Goal: Task Accomplishment & Management: Use online tool/utility

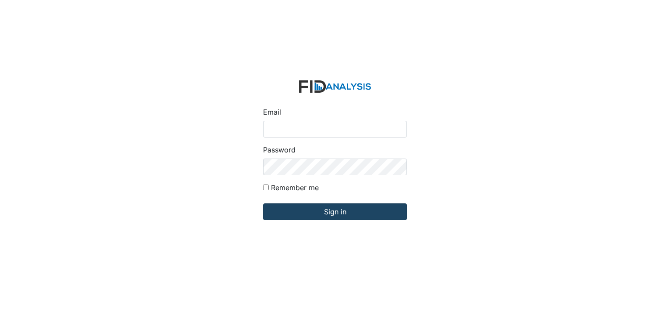
type input "[PERSON_NAME][EMAIL_ADDRESS][DOMAIN_NAME]"
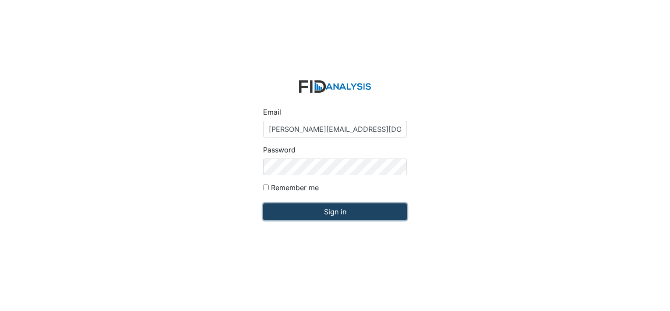
click at [345, 212] on input "Sign in" at bounding box center [335, 211] width 144 height 17
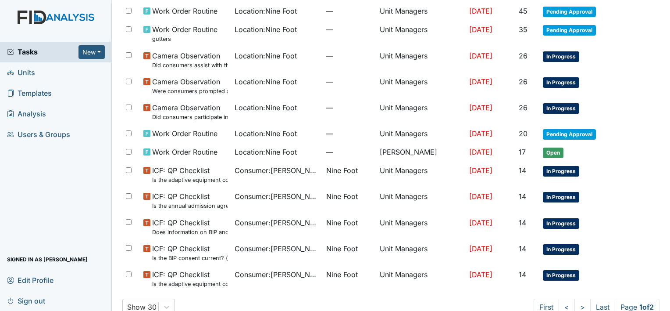
scroll to position [555, 0]
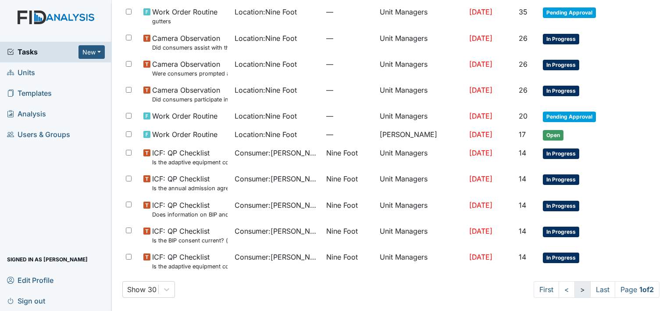
click at [575, 289] on link ">" at bounding box center [583, 289] width 16 height 17
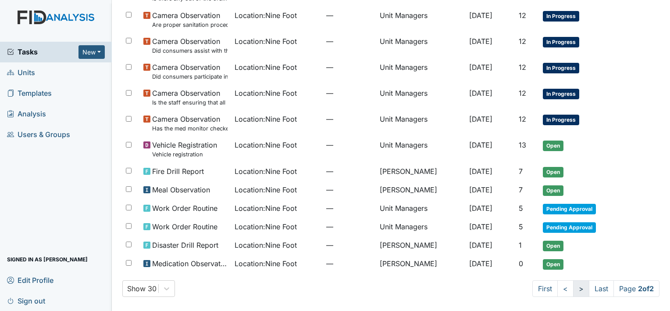
scroll to position [308, 0]
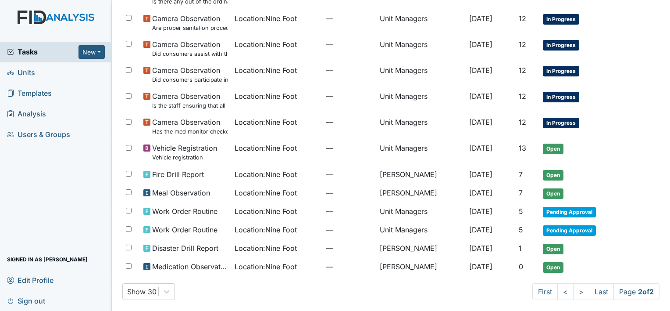
click at [31, 71] on span "Units" at bounding box center [21, 73] width 28 height 14
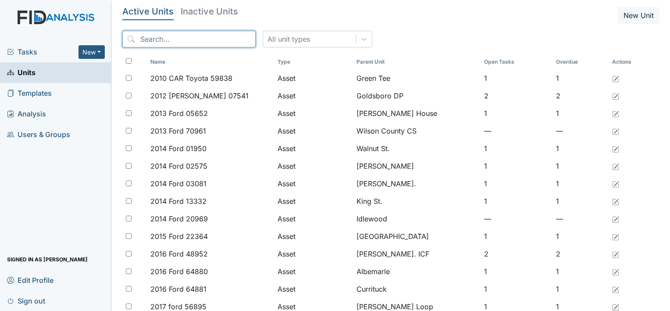
click at [146, 39] on input "search" at bounding box center [188, 39] width 133 height 17
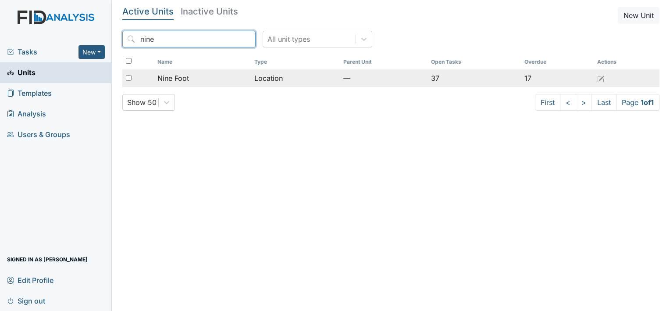
type input "nine"
click at [171, 78] on span "Nine Foot" at bounding box center [173, 78] width 32 height 11
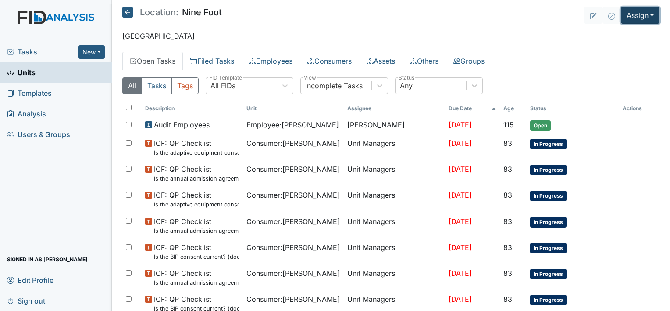
click at [636, 16] on button "Assign" at bounding box center [640, 15] width 39 height 17
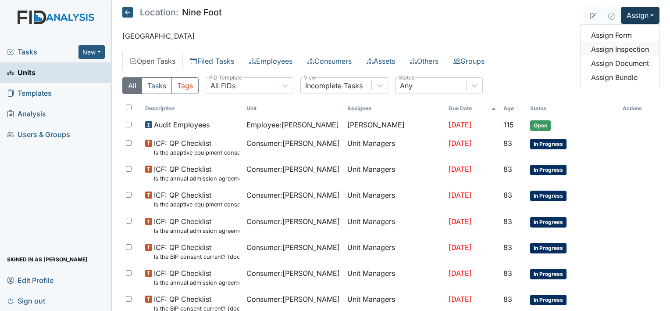
click at [632, 47] on link "Assign Inspection" at bounding box center [620, 49] width 79 height 14
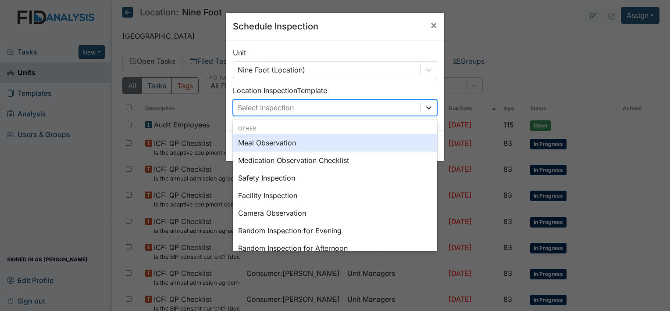
click at [428, 104] on icon at bounding box center [429, 107] width 9 height 9
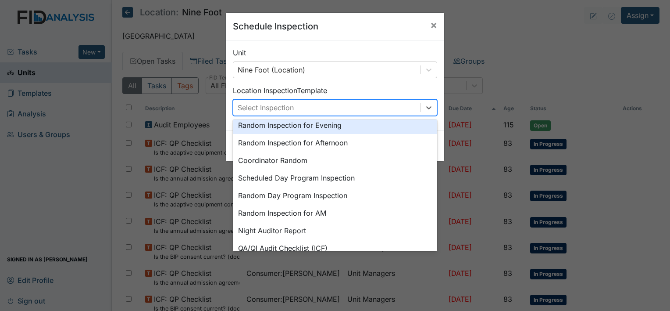
scroll to position [151, 0]
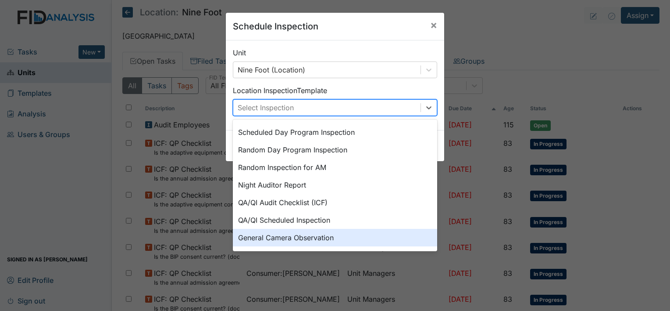
click at [314, 239] on div "General Camera Observation" at bounding box center [335, 237] width 204 height 18
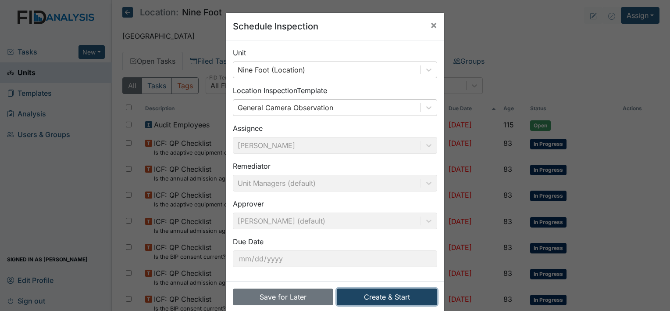
click at [368, 297] on button "Create & Start" at bounding box center [387, 296] width 100 height 17
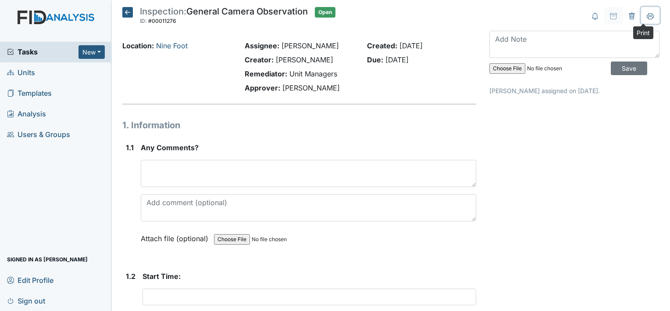
click at [647, 17] on icon at bounding box center [650, 16] width 7 height 7
click at [128, 9] on icon at bounding box center [127, 12] width 11 height 11
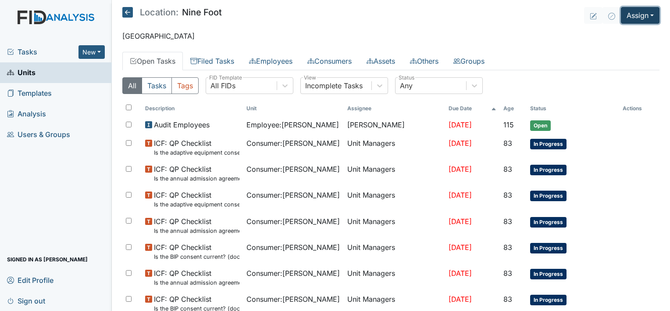
click at [631, 14] on button "Assign" at bounding box center [640, 15] width 39 height 17
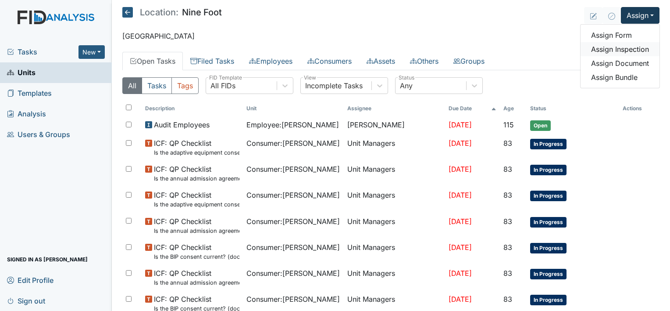
click at [622, 47] on link "Assign Inspection" at bounding box center [620, 49] width 79 height 14
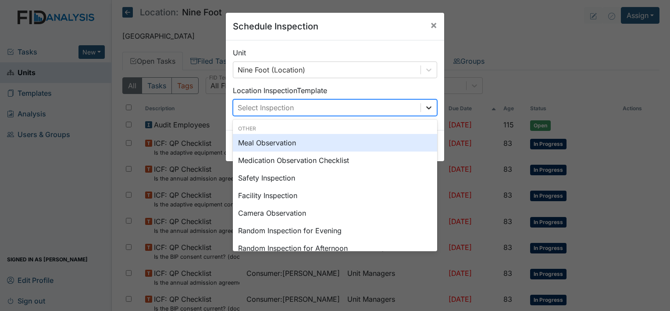
click at [428, 105] on icon at bounding box center [429, 107] width 9 height 9
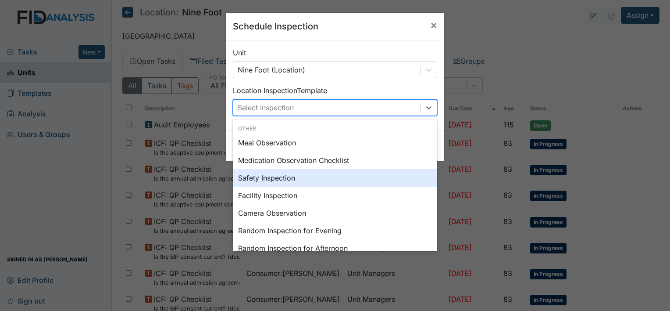
click at [290, 179] on div "Safety Inspection" at bounding box center [335, 178] width 204 height 18
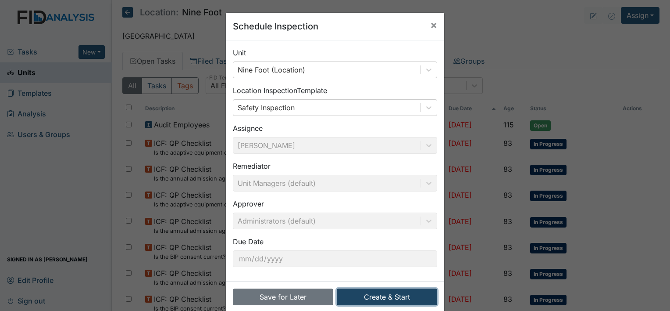
click at [392, 297] on button "Create & Start" at bounding box center [387, 296] width 100 height 17
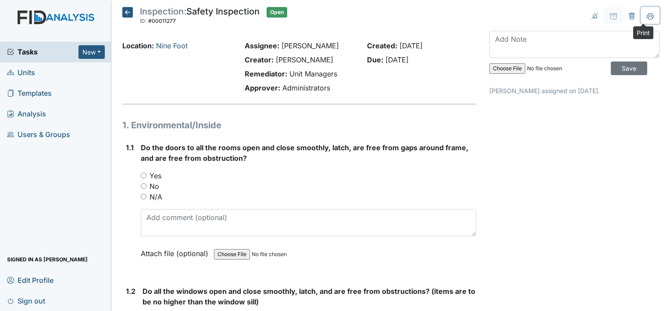
click at [647, 16] on icon at bounding box center [650, 16] width 7 height 7
click at [641, 7] on button at bounding box center [650, 15] width 18 height 17
